Goal: Find specific page/section: Find specific page/section

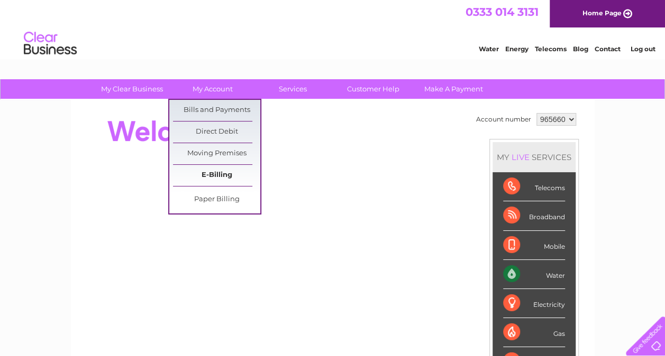
click at [205, 178] on link "E-Billing" at bounding box center [216, 175] width 87 height 21
click at [212, 176] on link "E-Billing" at bounding box center [216, 175] width 87 height 21
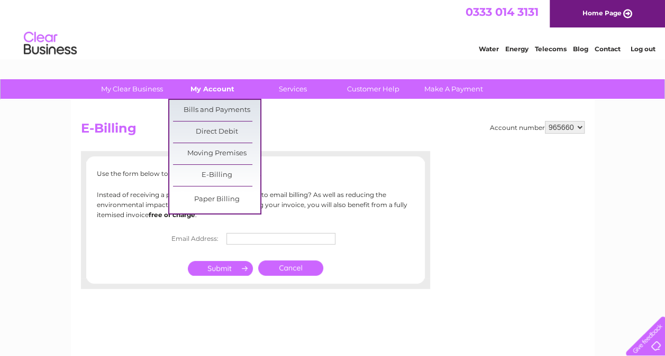
click at [210, 88] on link "My Account" at bounding box center [212, 89] width 87 height 20
click at [209, 105] on link "Bills and Payments" at bounding box center [216, 110] width 87 height 21
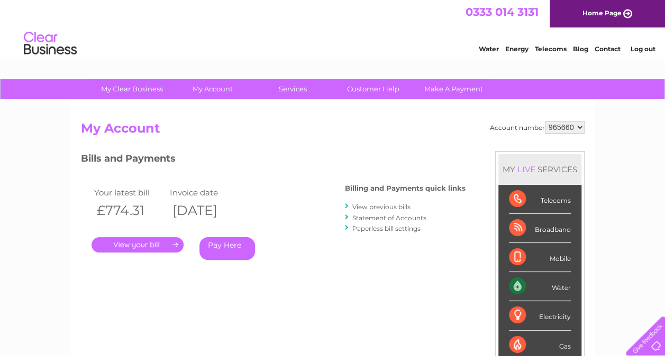
scroll to position [36, 0]
